Goal: Task Accomplishment & Management: Manage account settings

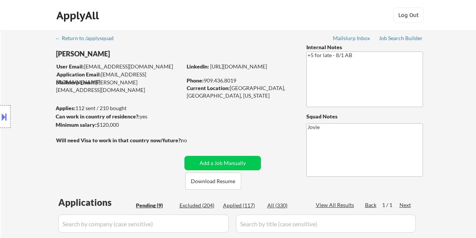
select select ""pending""
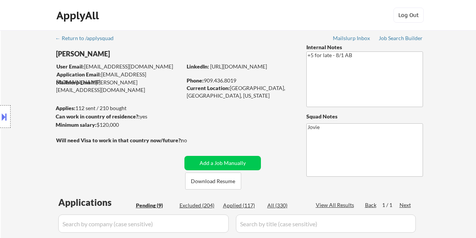
select select ""pending""
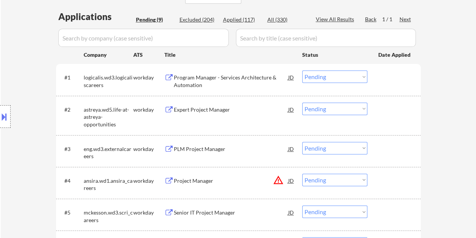
scroll to position [151, 0]
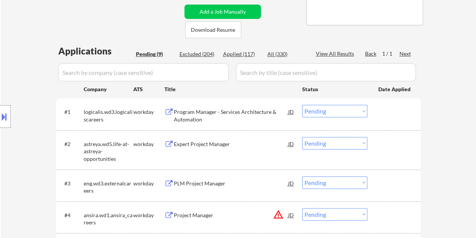
click at [391, 117] on div at bounding box center [394, 112] width 33 height 14
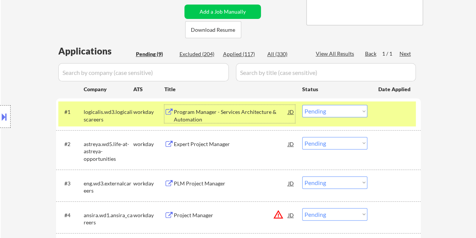
click at [221, 114] on div "Program Manager - Services Architecture & Automation" at bounding box center [231, 115] width 114 height 15
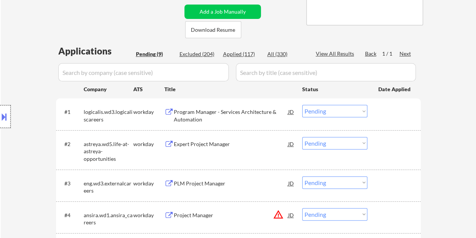
click at [10, 111] on div at bounding box center [5, 116] width 11 height 23
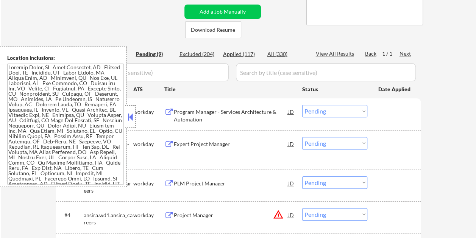
click at [127, 122] on button at bounding box center [130, 116] width 8 height 11
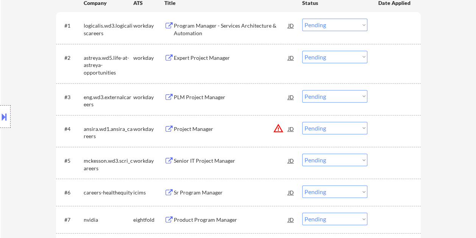
scroll to position [227, 0]
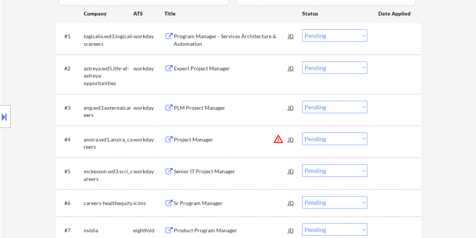
click at [390, 33] on div at bounding box center [394, 36] width 33 height 14
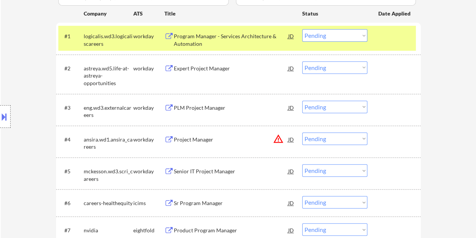
click at [204, 36] on div "Program Manager - Services Architecture & Automation" at bounding box center [231, 40] width 114 height 15
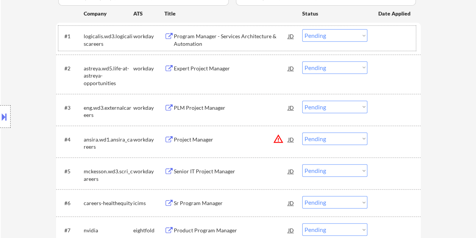
click at [377, 36] on div "#1 logicalis.wd3.logicaliscareers workday Program Manager - Services Architectu…" at bounding box center [236, 38] width 357 height 25
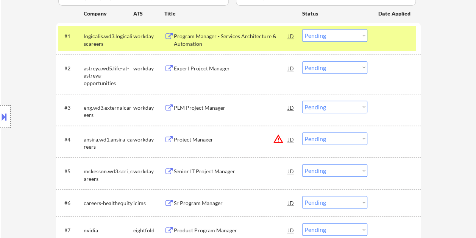
click at [361, 37] on select "Choose an option... Pending Applied Excluded (Questions) Excluded (Expired) Exc…" at bounding box center [334, 35] width 65 height 12
click at [302, 29] on select "Choose an option... Pending Applied Excluded (Questions) Excluded (Expired) Exc…" at bounding box center [334, 35] width 65 height 12
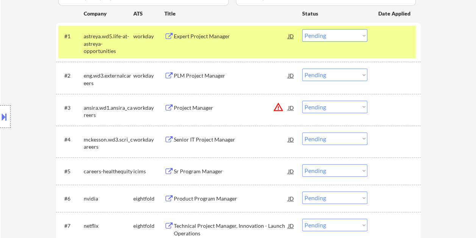
click at [370, 38] on div "#1 astreya.wd5.life-at-astreya-opportunities workday Expert Project Manager JD …" at bounding box center [236, 42] width 357 height 33
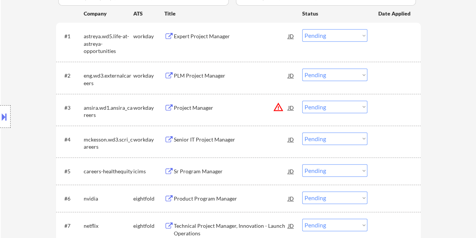
click at [380, 43] on div "#1 astreya.wd5.life-at-astreya-opportunities workday Expert Project Manager JD …" at bounding box center [236, 42] width 357 height 33
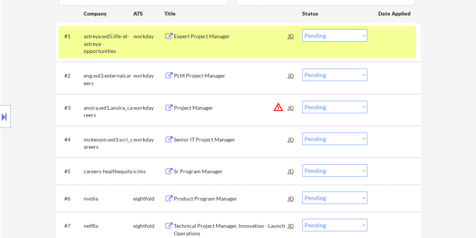
click at [254, 45] on div "#1 astreya.wd5.life-at-astreya-opportunities workday Expert Project Manager JD …" at bounding box center [236, 42] width 357 height 33
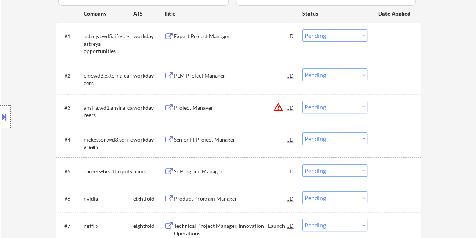
click at [394, 50] on div "#1 astreya.wd5.life-at-astreya-opportunities workday Expert Project Manager JD …" at bounding box center [236, 42] width 357 height 33
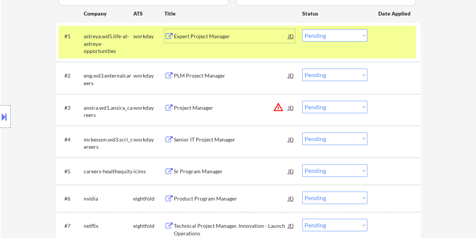
click at [250, 36] on div "Expert Project Manager" at bounding box center [231, 37] width 114 height 8
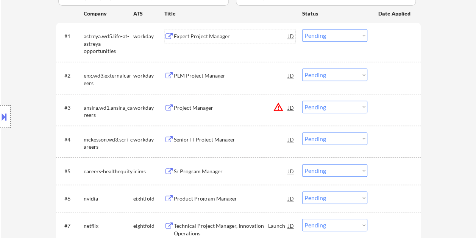
click at [374, 39] on div "#1 astreya.wd5.life-at-astreya-opportunities workday Expert Project Manager JD …" at bounding box center [236, 42] width 357 height 33
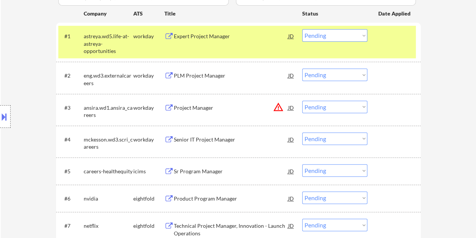
click at [362, 37] on select "Choose an option... Pending Applied Excluded (Questions) Excluded (Expired) Exc…" at bounding box center [334, 35] width 65 height 12
click at [302, 29] on select "Choose an option... Pending Applied Excluded (Questions) Excluded (Expired) Exc…" at bounding box center [334, 35] width 65 height 12
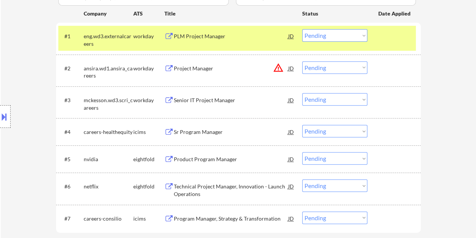
click at [376, 34] on div "#1 eng.wd3.externalcareers workday PLM Project Manager JD Choose an option... P…" at bounding box center [236, 38] width 357 height 25
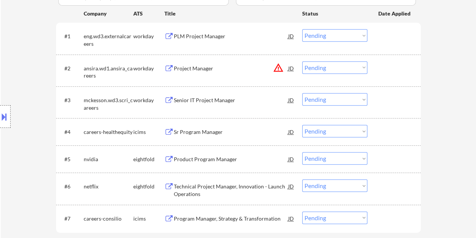
click at [381, 36] on div at bounding box center [394, 36] width 33 height 14
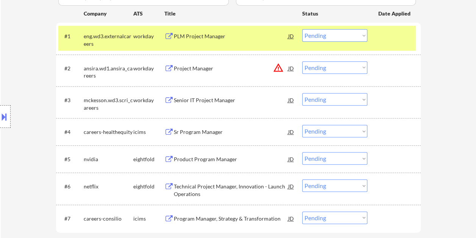
click at [235, 36] on div "PLM Project Manager" at bounding box center [231, 37] width 114 height 8
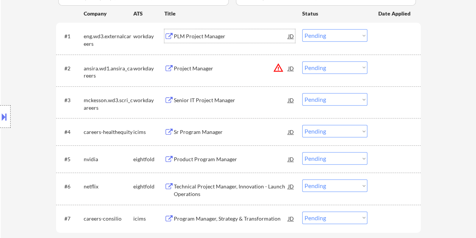
click at [396, 44] on div "#1 eng.wd3.externalcareers workday PLM Project Manager JD Choose an option... P…" at bounding box center [236, 38] width 357 height 25
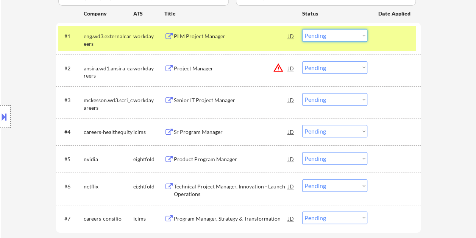
click at [365, 35] on select "Choose an option... Pending Applied Excluded (Questions) Excluded (Expired) Exc…" at bounding box center [334, 35] width 65 height 12
click at [302, 29] on select "Choose an option... Pending Applied Excluded (Questions) Excluded (Expired) Exc…" at bounding box center [334, 35] width 65 height 12
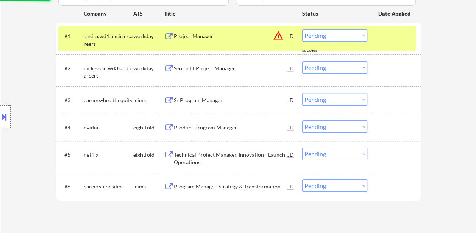
click at [382, 41] on div at bounding box center [394, 36] width 33 height 14
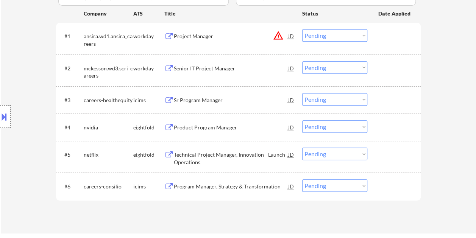
click at [382, 34] on div at bounding box center [394, 36] width 33 height 14
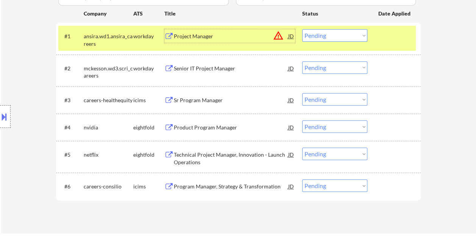
click at [210, 31] on div "Project Manager" at bounding box center [231, 36] width 114 height 14
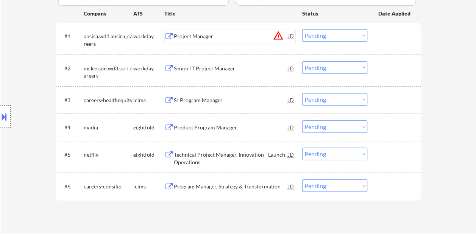
drag, startPoint x: 395, startPoint y: 42, endPoint x: 374, endPoint y: 39, distance: 21.3
click at [394, 41] on div at bounding box center [394, 36] width 33 height 14
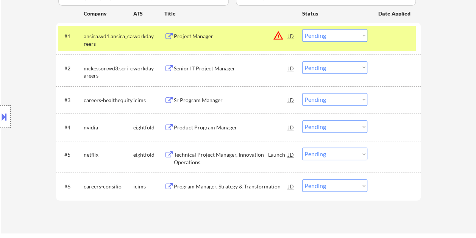
click at [363, 38] on select "Choose an option... Pending Applied Excluded (Questions) Excluded (Expired) Exc…" at bounding box center [334, 35] width 65 height 12
click at [302, 29] on select "Choose an option... Pending Applied Excluded (Questions) Excluded (Expired) Exc…" at bounding box center [334, 35] width 65 height 12
select select ""pending""
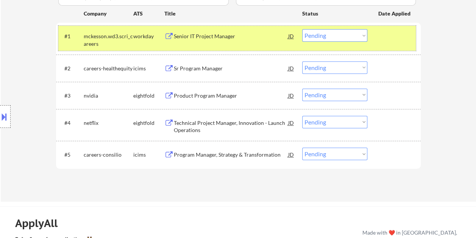
click at [382, 34] on div at bounding box center [394, 36] width 33 height 14
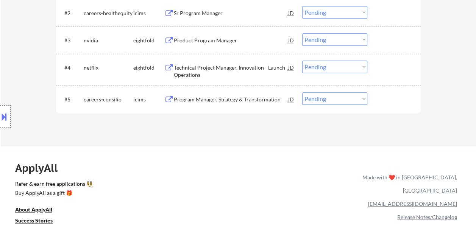
scroll to position [189, 0]
